Goal: Transaction & Acquisition: Purchase product/service

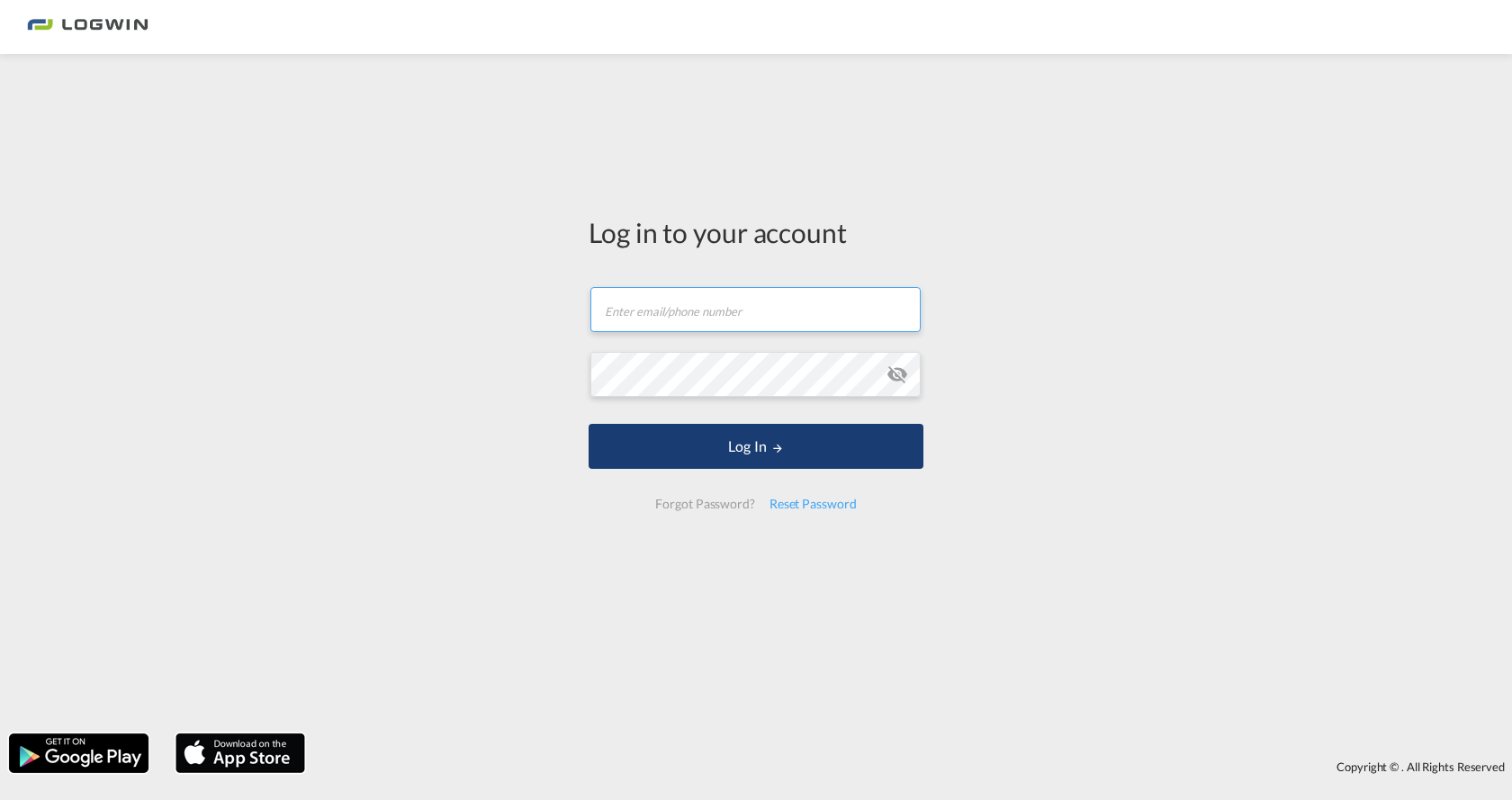
type input "[EMAIL_ADDRESS][PERSON_NAME][DOMAIN_NAME]"
click at [709, 441] on button "Log In" at bounding box center [756, 447] width 335 height 45
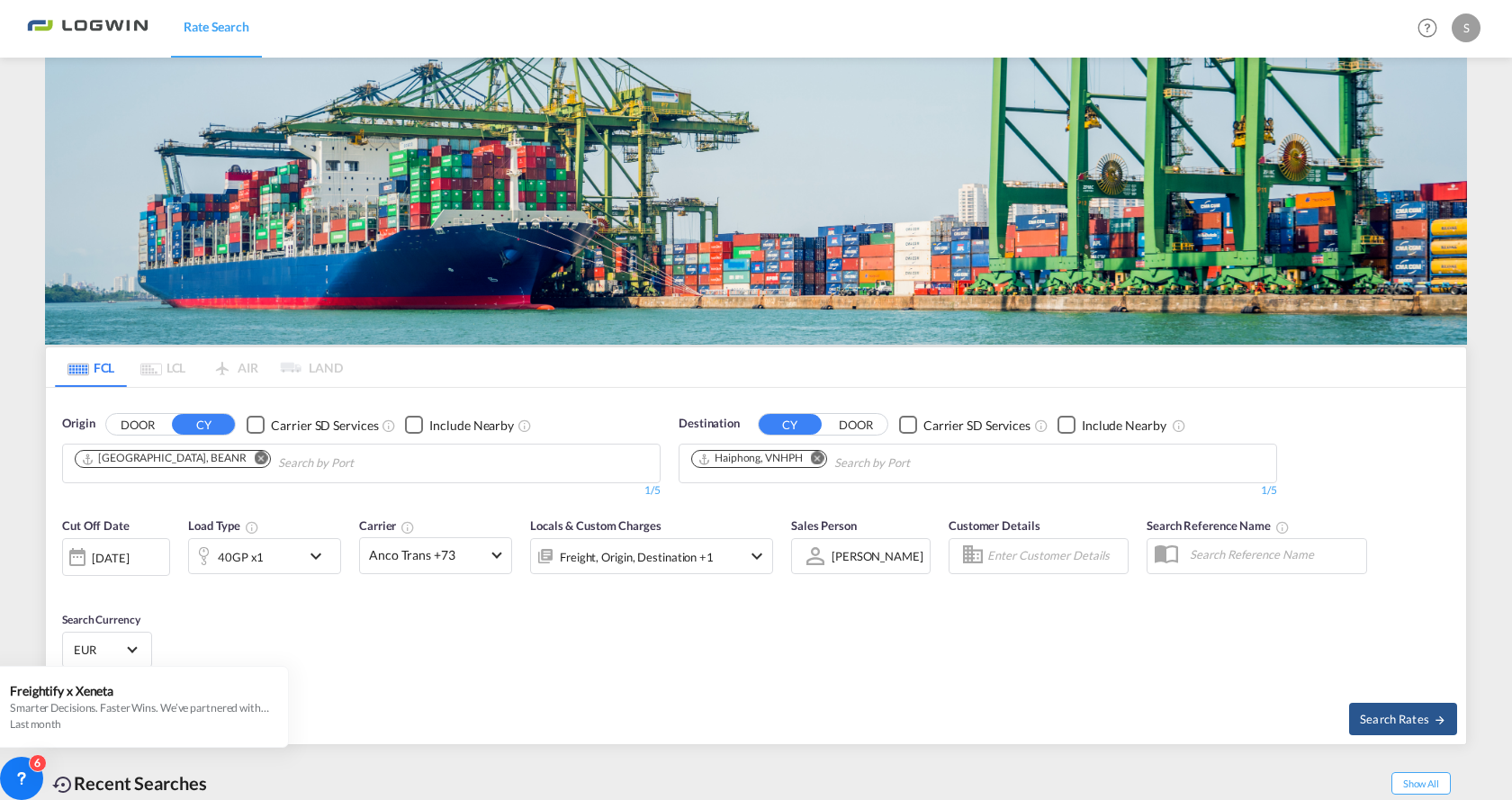
click at [815, 451] on md-icon "Remove" at bounding box center [817, 458] width 14 height 14
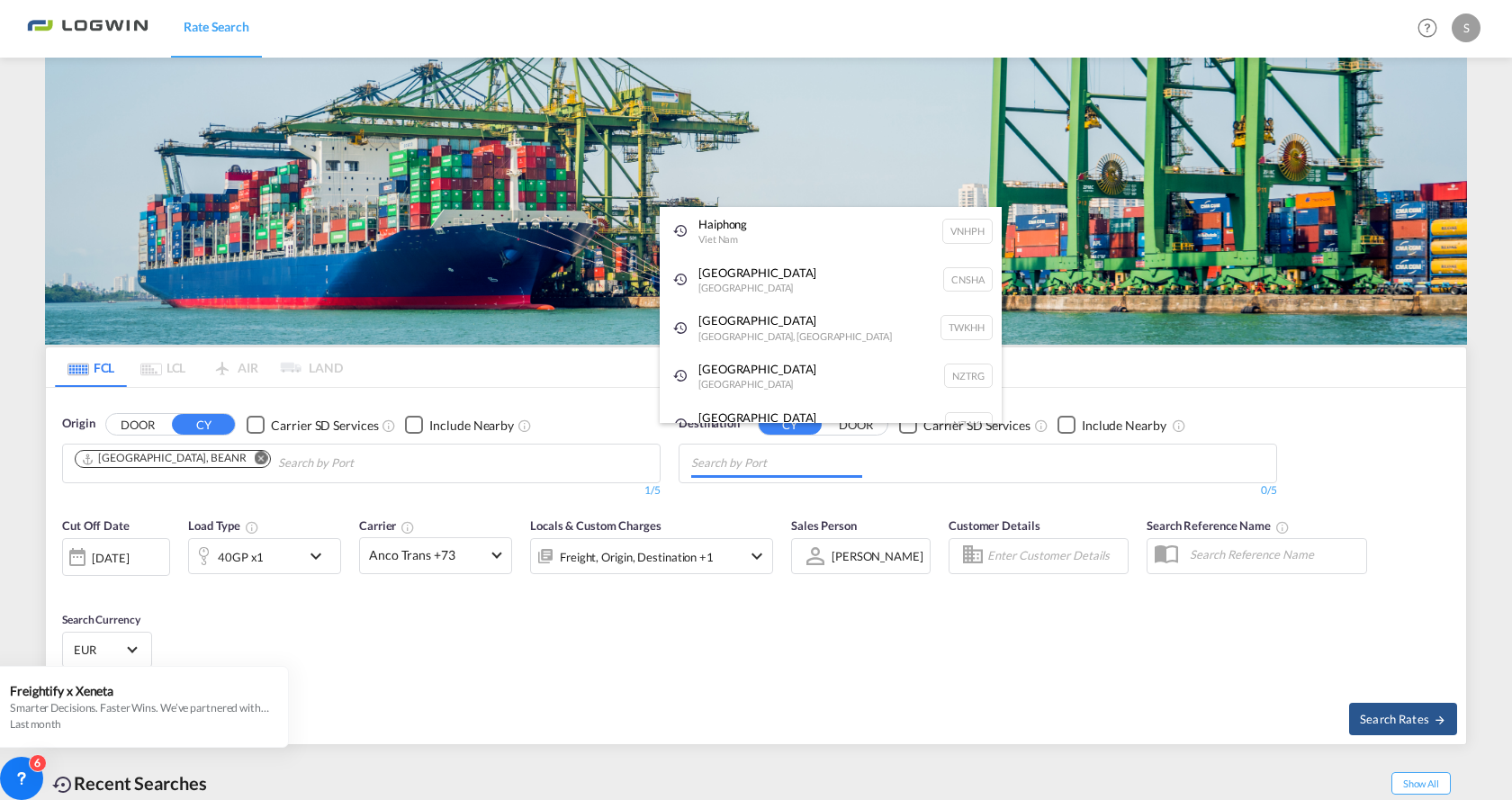
click at [844, 189] on body "Rate Search Rate Search Help Resources Product Release S My Profile Logout FCL …" at bounding box center [756, 400] width 1512 height 800
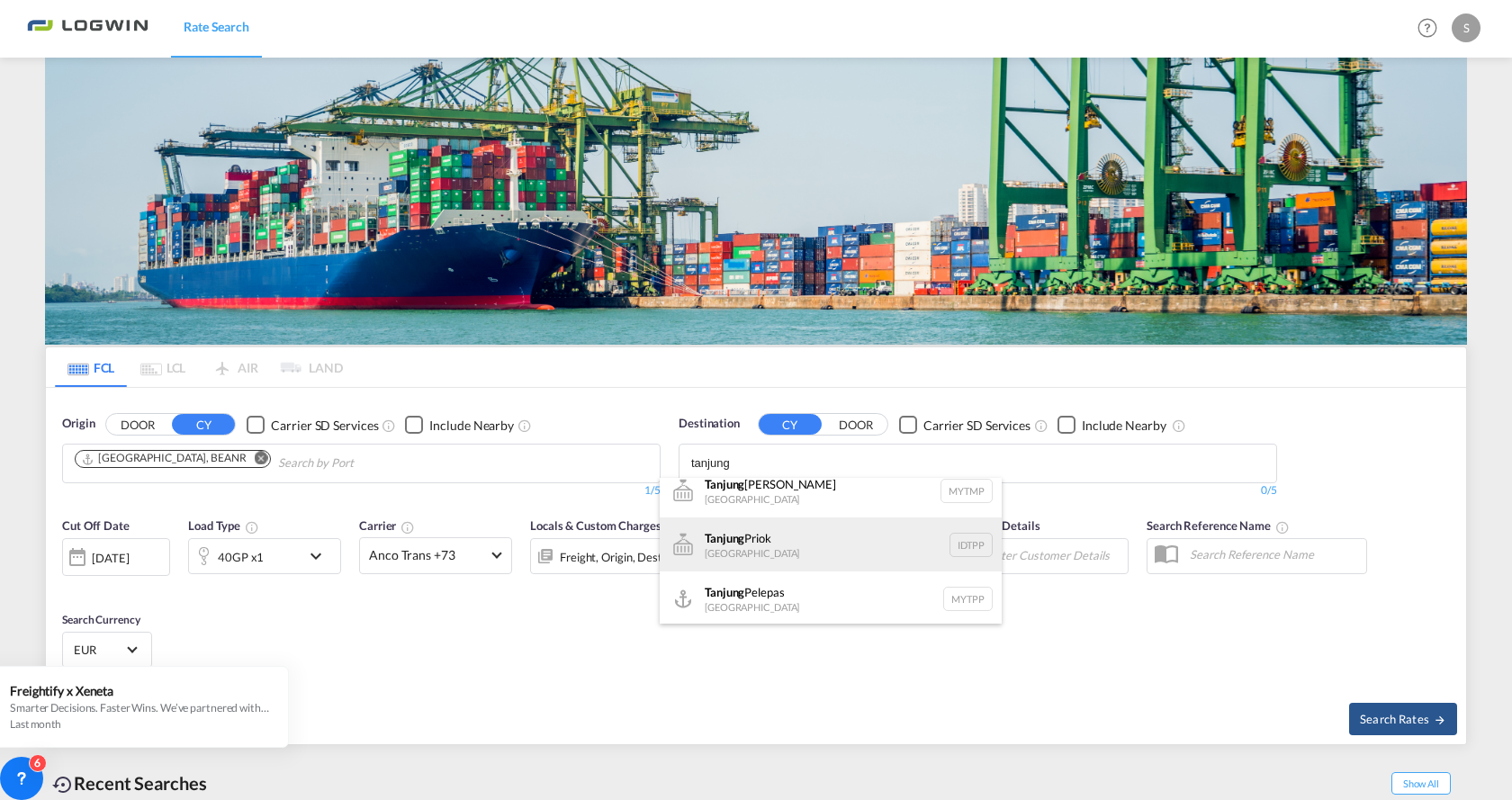
scroll to position [16, 0]
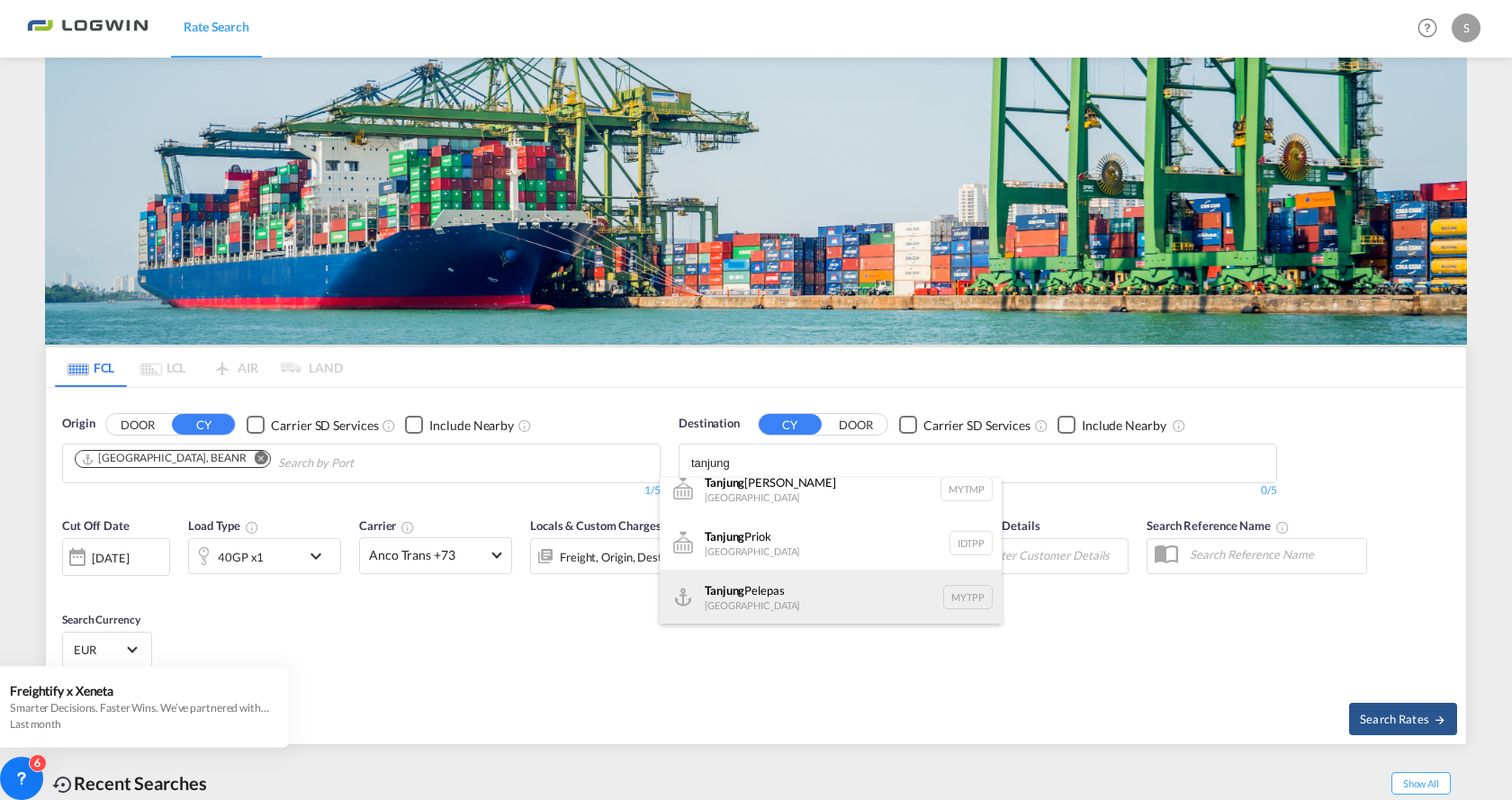
type input "tanjung"
click at [769, 594] on div "Tanjung Pelepas [GEOGRAPHIC_DATA] MYTPP" at bounding box center [830, 597] width 342 height 54
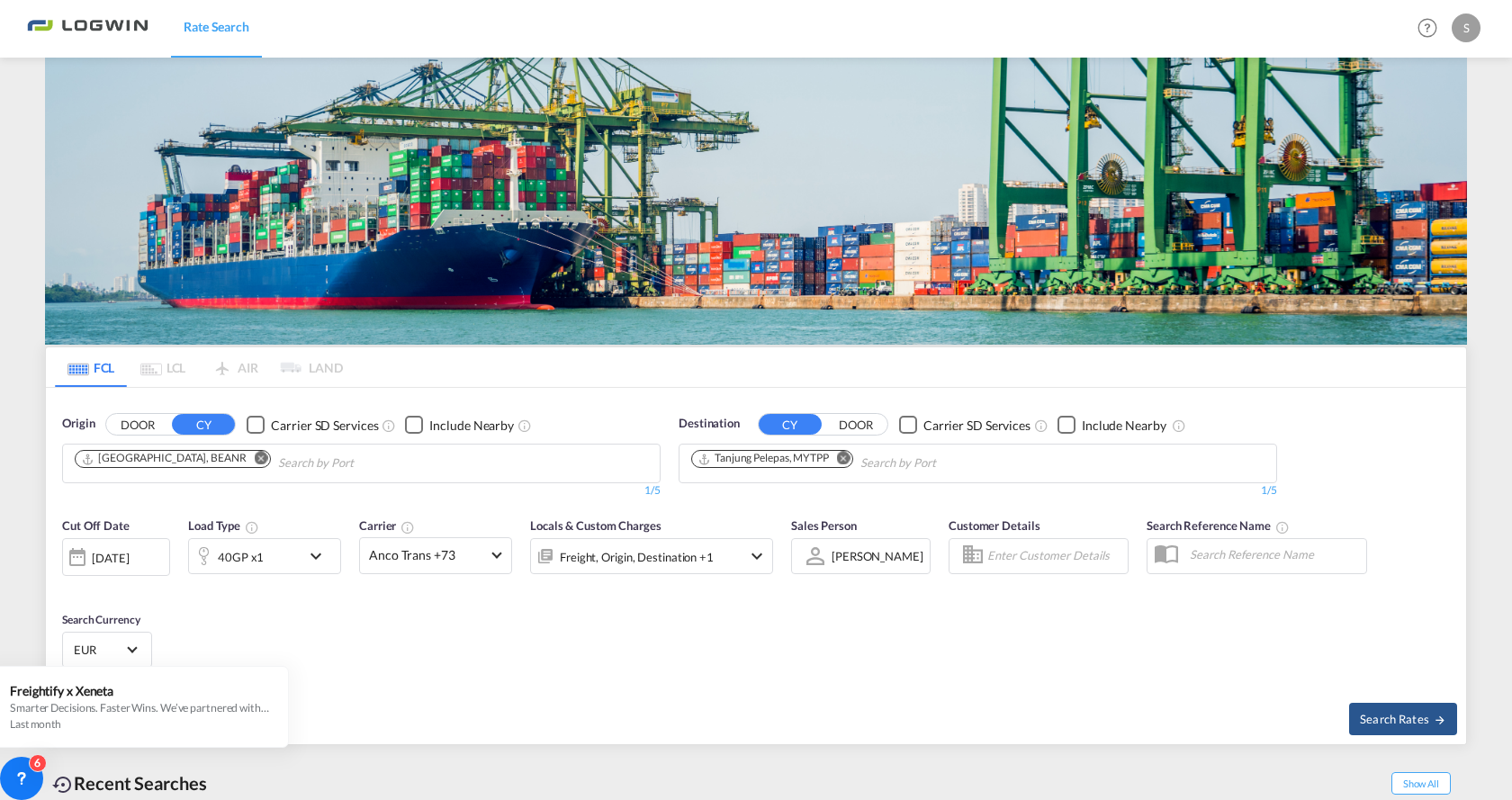
scroll to position [0, 0]
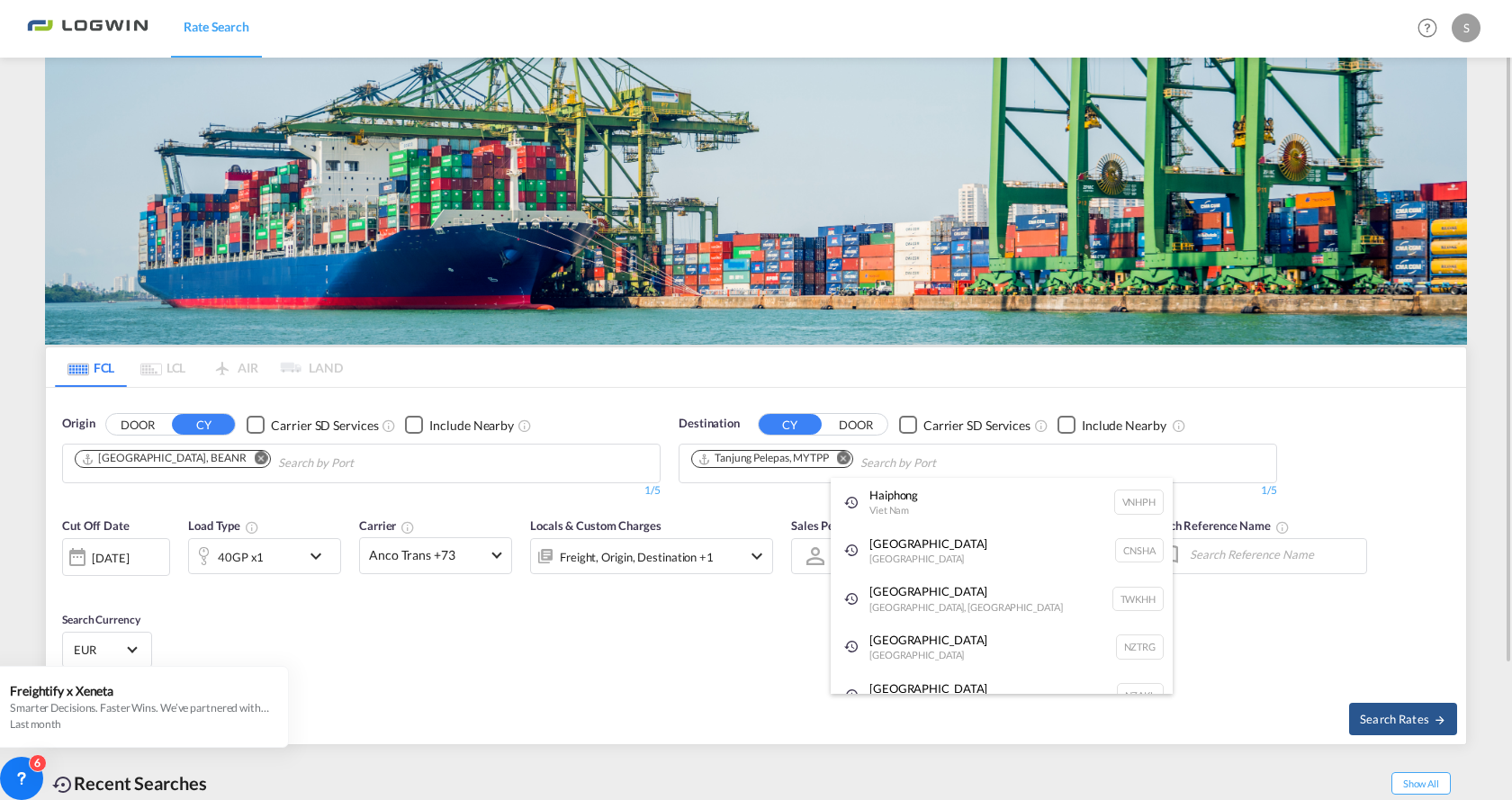
drag, startPoint x: 621, startPoint y: 610, endPoint x: 700, endPoint y: 614, distance: 79.1
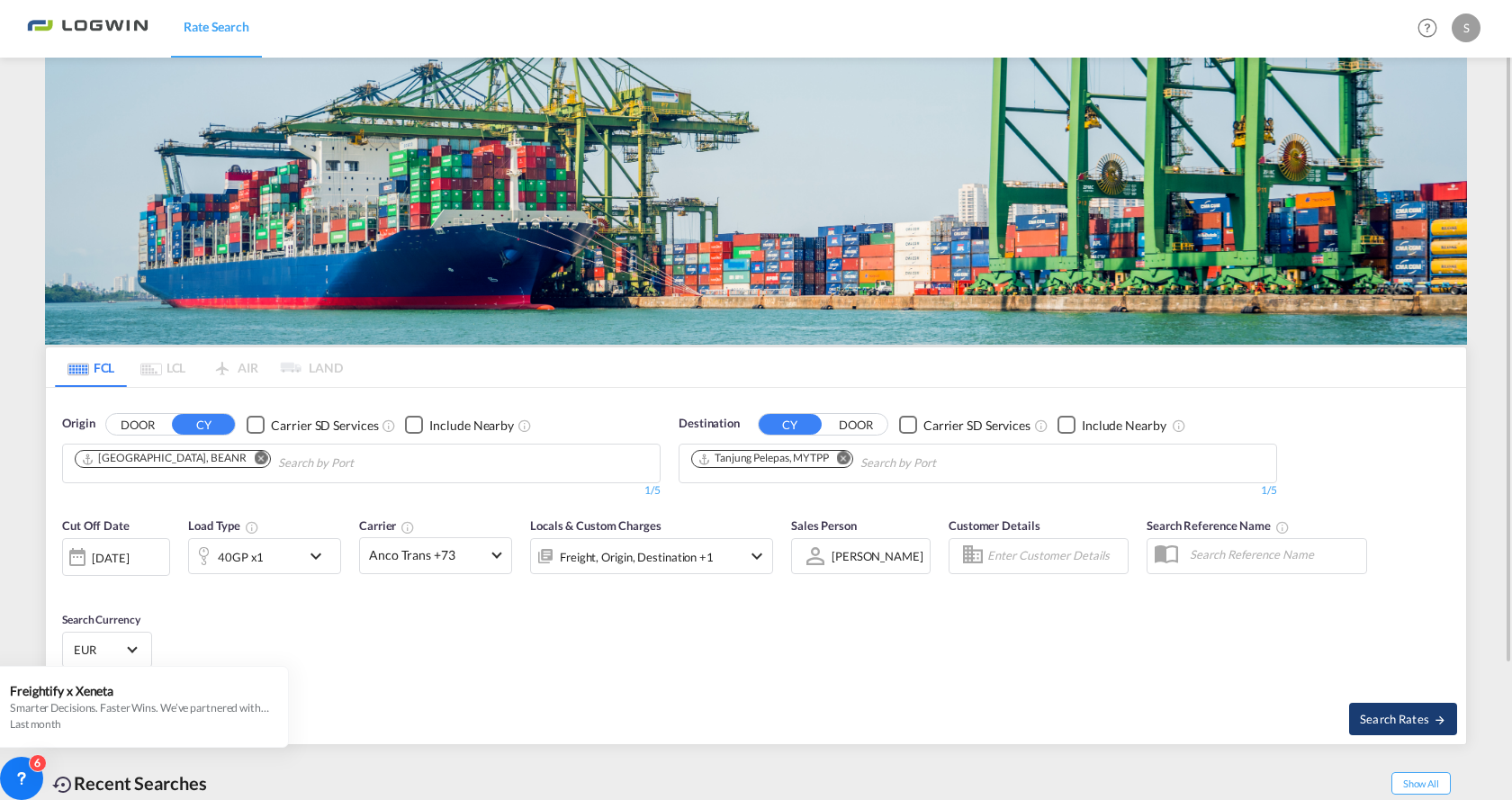
click at [1373, 713] on span "Search Rates" at bounding box center [1403, 719] width 87 height 14
type input "BEANR to MYTPP / [DATE]"
